Goal: Information Seeking & Learning: Check status

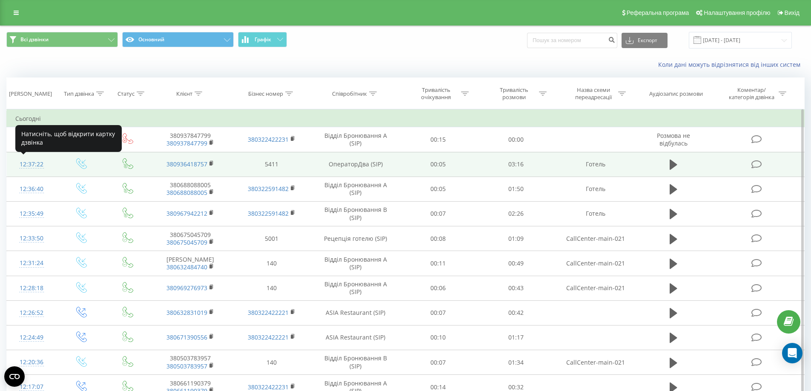
click at [32, 168] on div at bounding box center [31, 168] width 33 height 0
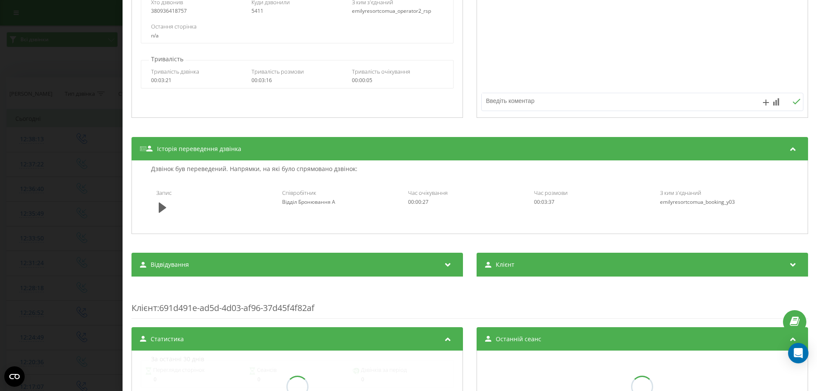
scroll to position [255, 0]
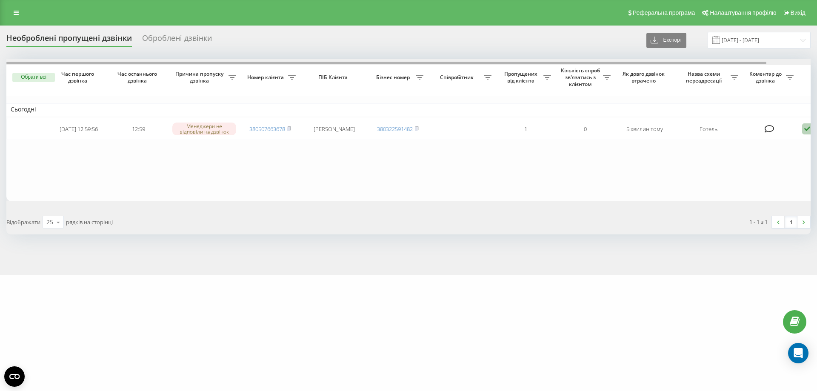
scroll to position [0, 47]
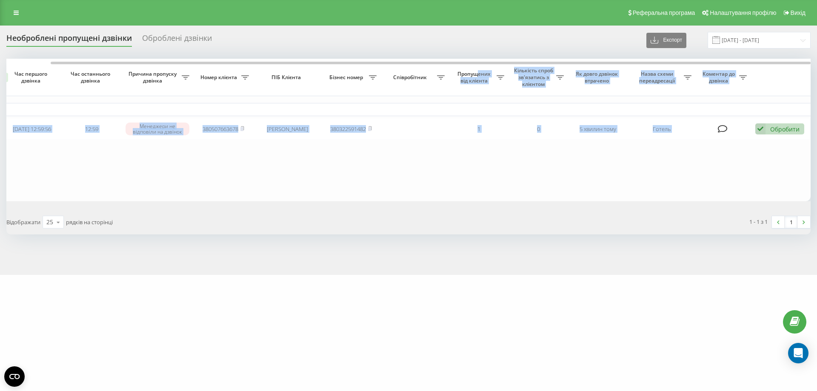
drag, startPoint x: 306, startPoint y: 65, endPoint x: 477, endPoint y: 69, distance: 171.6
click at [477, 69] on div "Обрати всі Час першого дзвінка Час останнього дзвінка Причина пропуску дзвінка …" at bounding box center [408, 130] width 805 height 143
click at [362, 173] on table "Сьогодні 2025-09-19 12:59:56 12:59 Менеджери не відповіли на дзвінок 3805076636…" at bounding box center [385, 130] width 851 height 143
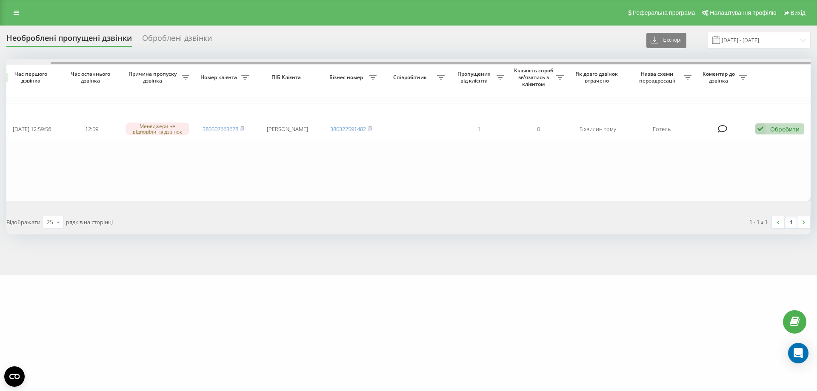
drag, startPoint x: 341, startPoint y: 63, endPoint x: 493, endPoint y: 68, distance: 151.6
click at [493, 68] on div "Обрати всі Час першого дзвінка Час останнього дзвінка Причина пропуску дзвінка …" at bounding box center [408, 130] width 805 height 143
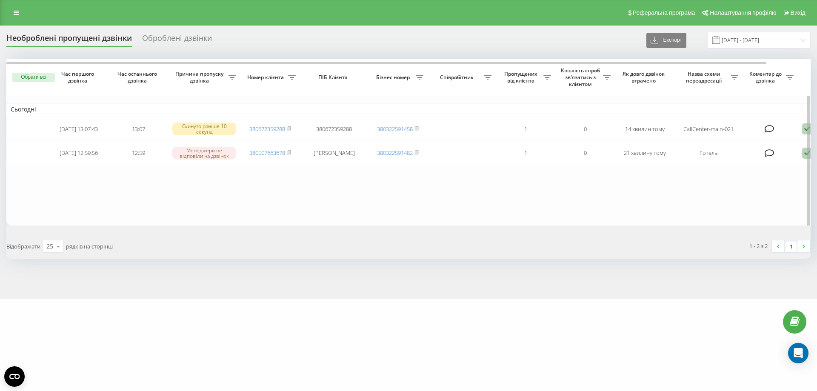
click at [354, 196] on table "Сьогодні 2025-09-19 13:07:43 13:07 Скинуто раніше 10 секунд 380672359288 380672…" at bounding box center [431, 142] width 851 height 167
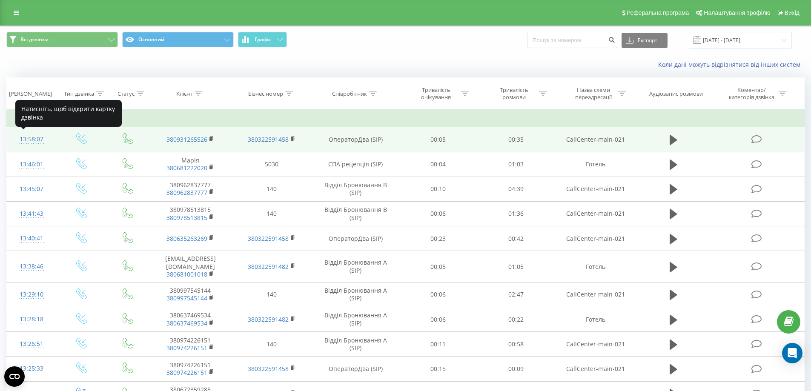
click at [32, 139] on div "13:58:07" at bounding box center [31, 139] width 33 height 17
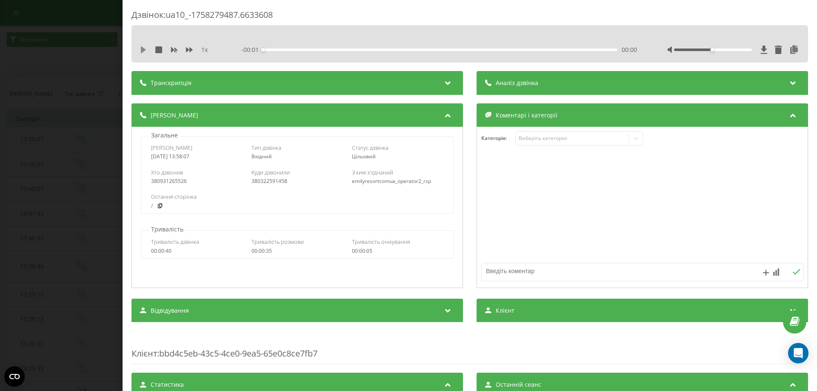
click at [141, 49] on icon at bounding box center [143, 49] width 7 height 7
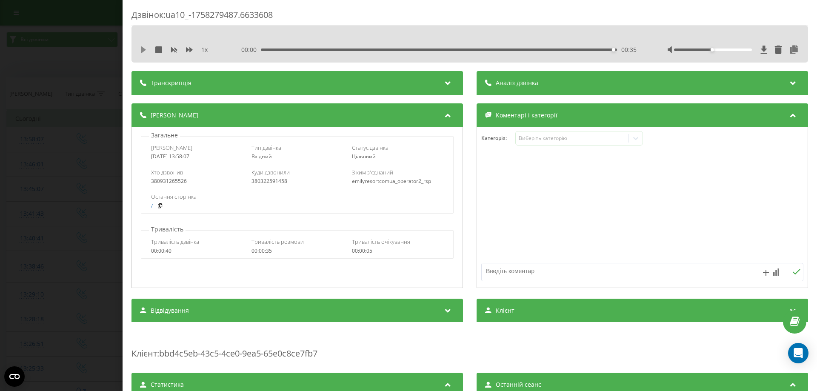
click at [146, 51] on icon at bounding box center [143, 49] width 7 height 7
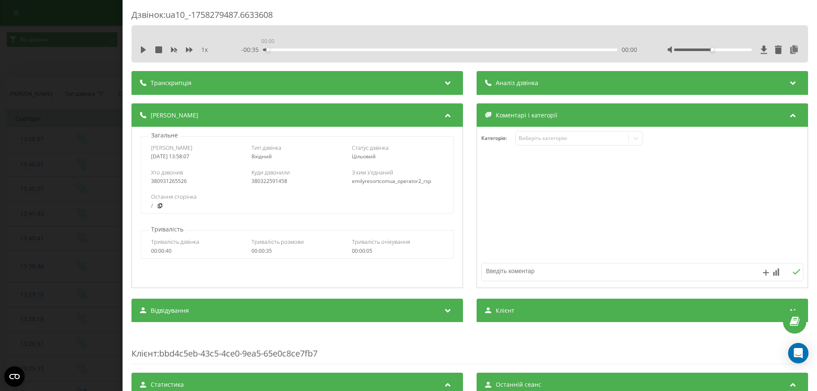
click at [265, 51] on div "00:00" at bounding box center [440, 50] width 355 height 3
click at [145, 53] on button at bounding box center [143, 49] width 7 height 7
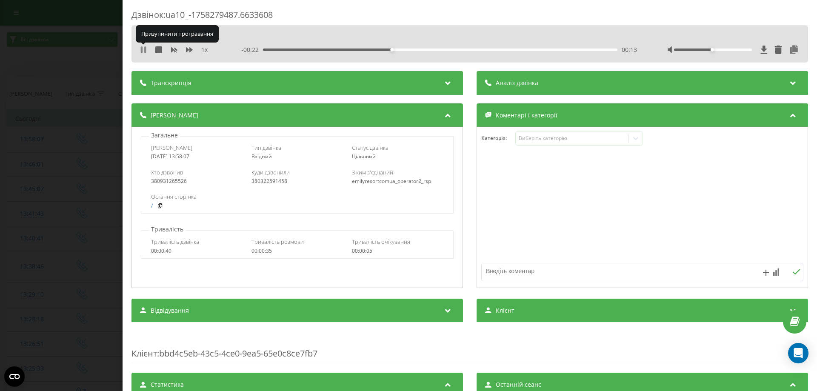
click at [145, 49] on icon at bounding box center [145, 49] width 2 height 7
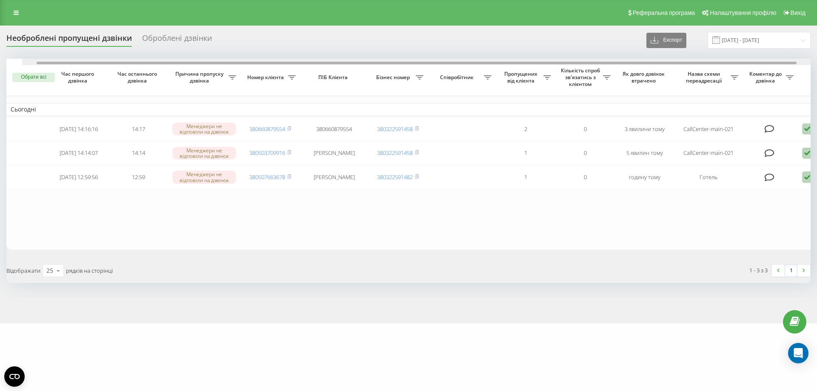
scroll to position [0, 47]
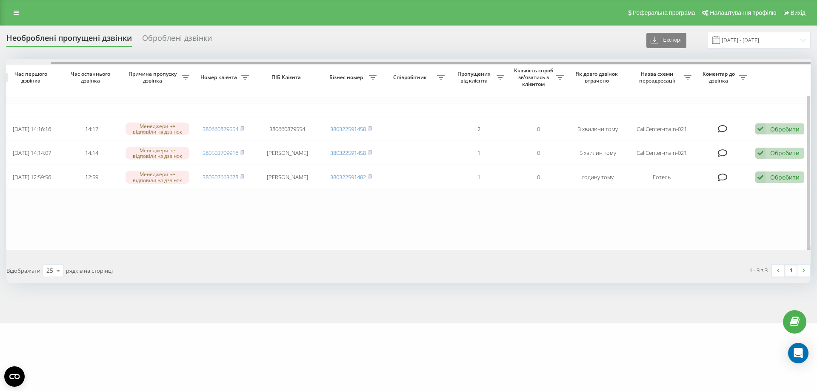
drag, startPoint x: 395, startPoint y: 62, endPoint x: 558, endPoint y: 61, distance: 162.2
click at [558, 61] on div at bounding box center [408, 62] width 805 height 6
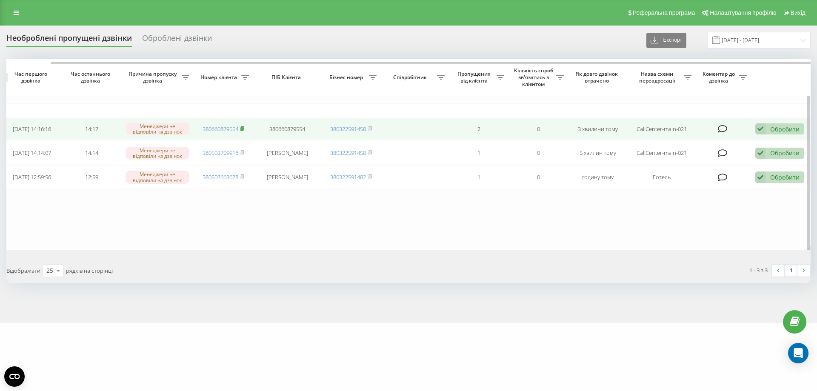
click at [243, 128] on icon at bounding box center [243, 128] width 4 height 5
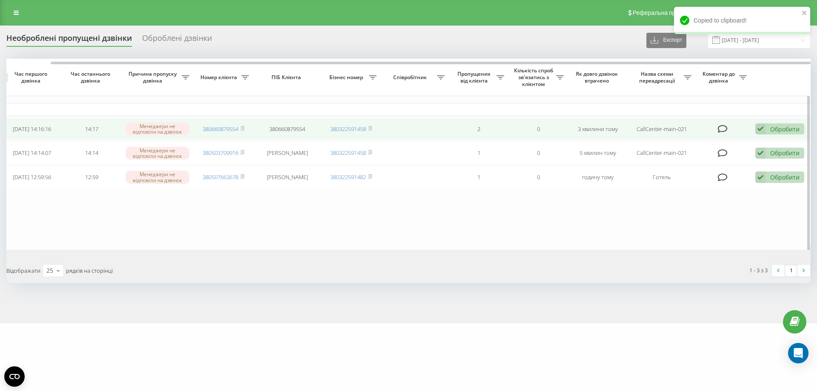
click at [242, 128] on rect at bounding box center [242, 129] width 3 height 4
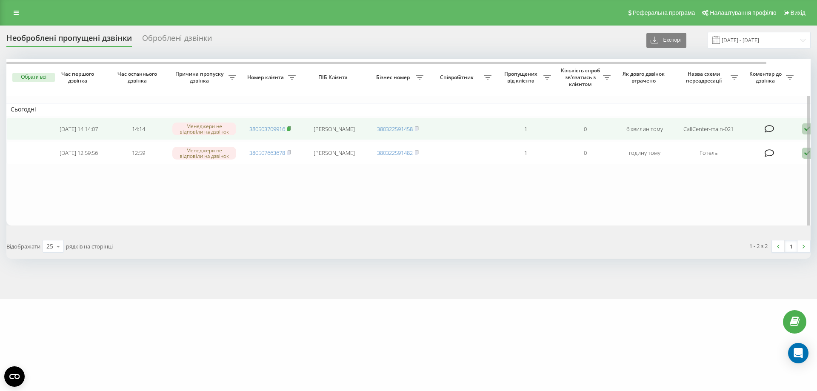
click at [291, 131] on icon at bounding box center [289, 128] width 4 height 5
